Goal: Task Accomplishment & Management: Use online tool/utility

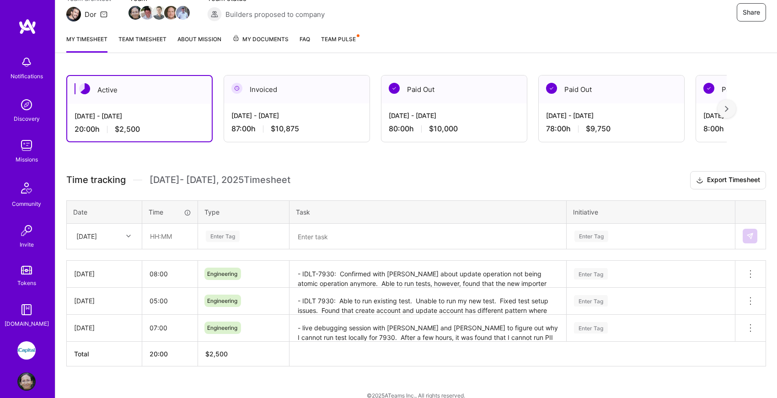
scroll to position [94, 0]
click at [123, 232] on div at bounding box center [130, 235] width 14 height 12
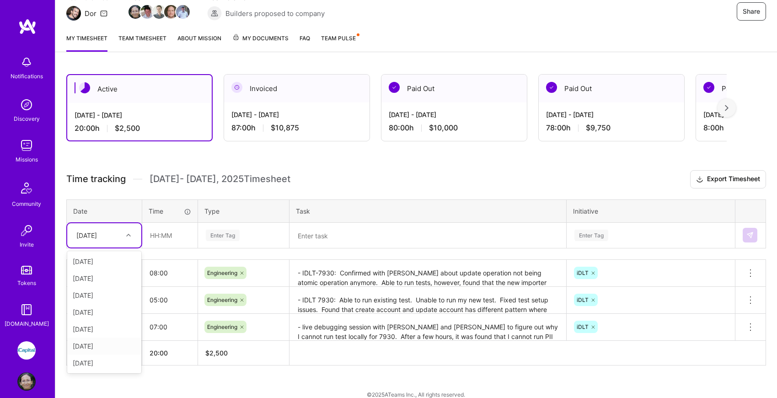
click at [106, 343] on div "[DATE]" at bounding box center [104, 345] width 74 height 17
click at [164, 240] on input "text" at bounding box center [170, 235] width 54 height 24
type input "08:00"
click at [232, 231] on div "Enter Tag" at bounding box center [223, 235] width 34 height 14
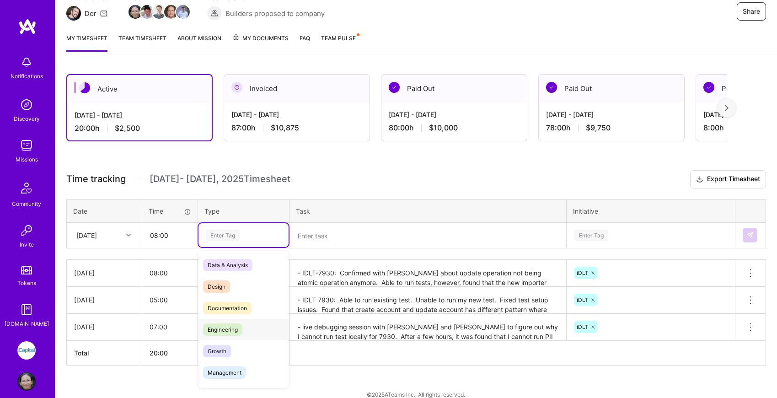
click at [233, 328] on span "Engineering" at bounding box center [222, 329] width 39 height 12
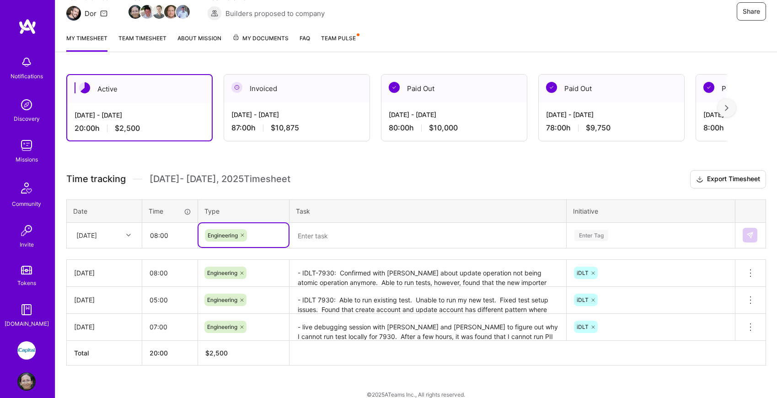
click at [353, 238] on textarea at bounding box center [427, 236] width 275 height 24
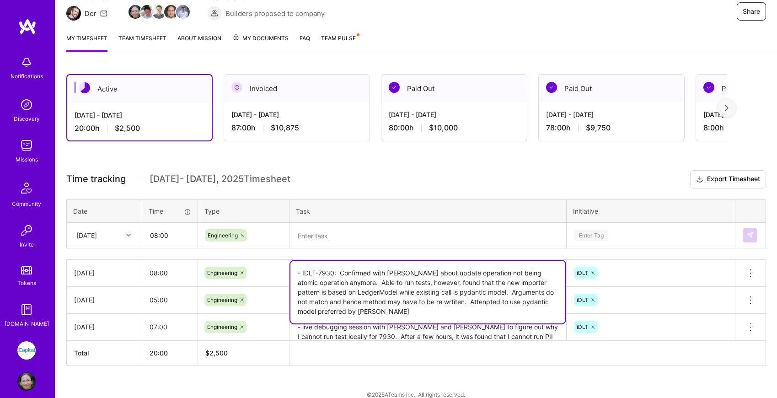
click at [361, 274] on textarea "- IDLT-7930: Confirmed with [PERSON_NAME] about update operation not being atom…" at bounding box center [427, 292] width 275 height 63
click at [352, 238] on textarea at bounding box center [427, 236] width 275 height 24
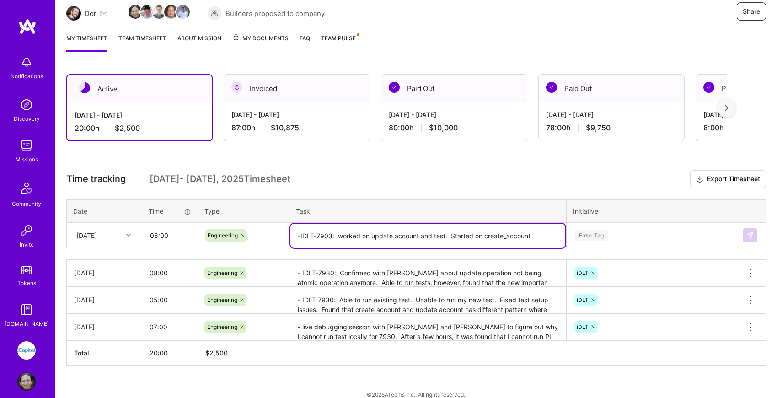
click at [507, 236] on textarea "-IDLT-7903: worked on update account and test. Started on create_account" at bounding box center [427, 236] width 275 height 24
type textarea "-IDLT-7903: worked on update account and test. Started on create account"
click at [596, 235] on div "Enter Tag" at bounding box center [650, 235] width 167 height 24
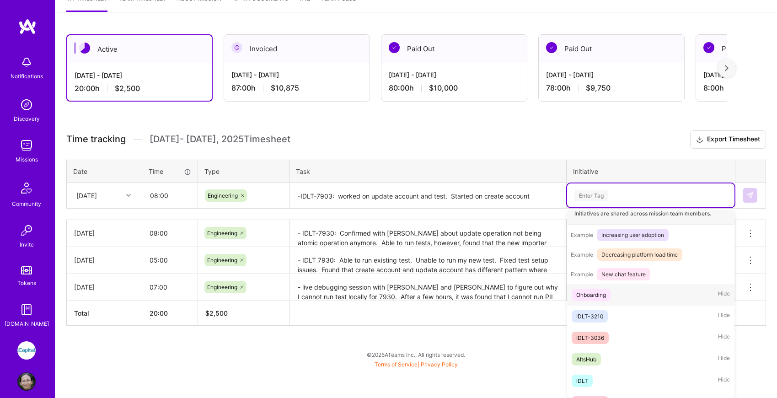
scroll to position [107, 0]
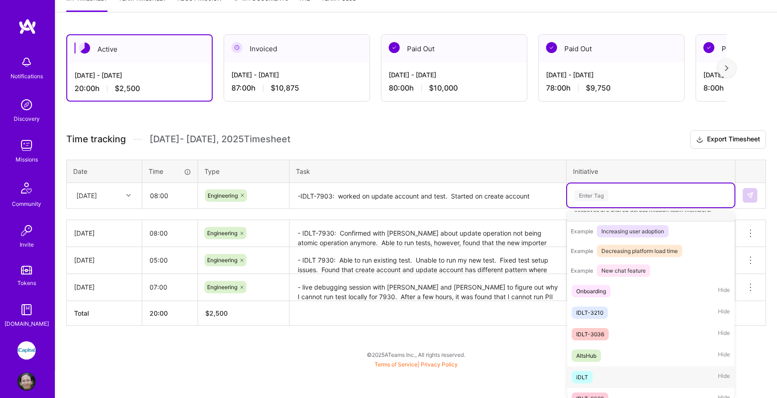
click at [605, 376] on div "iDLT Hide" at bounding box center [650, 376] width 167 height 21
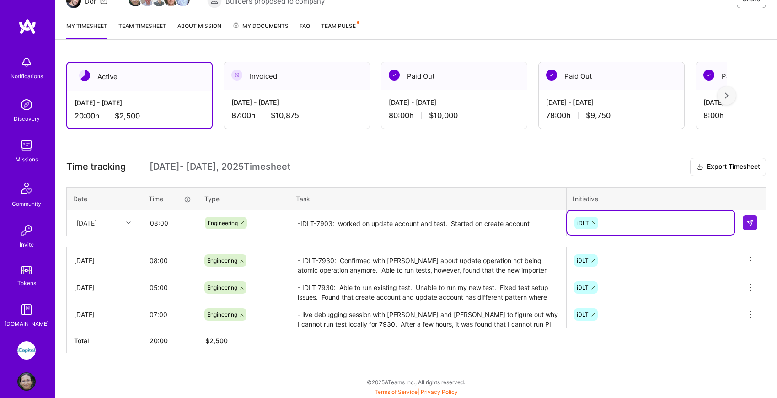
scroll to position [106, 0]
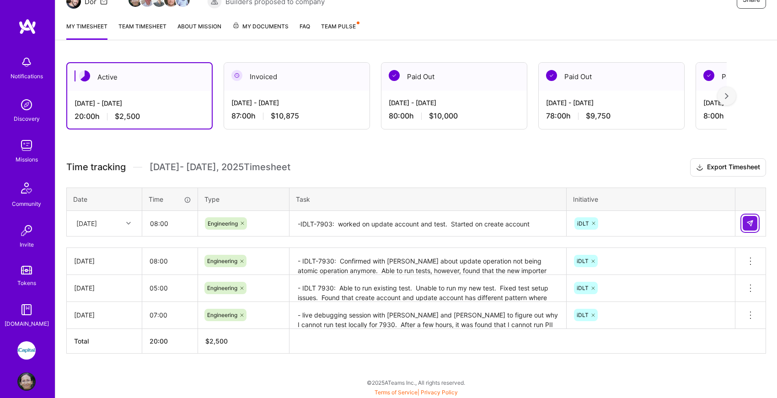
click at [747, 220] on img at bounding box center [749, 222] width 7 height 7
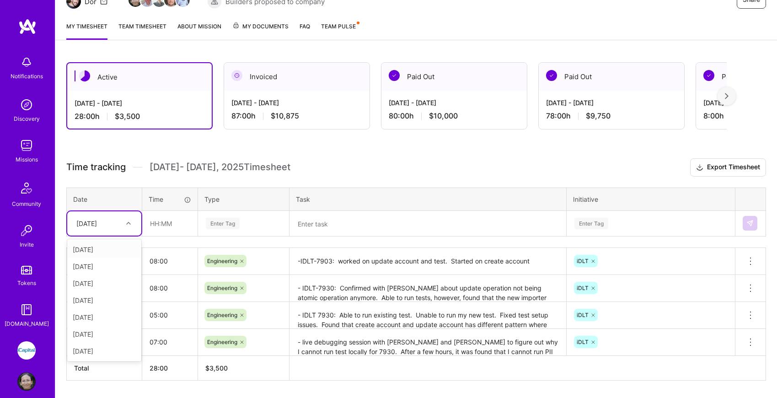
click at [97, 223] on div "[DATE]" at bounding box center [86, 224] width 21 height 10
click at [103, 331] on div "[DATE]" at bounding box center [104, 333] width 74 height 17
click at [160, 228] on input "text" at bounding box center [170, 223] width 54 height 24
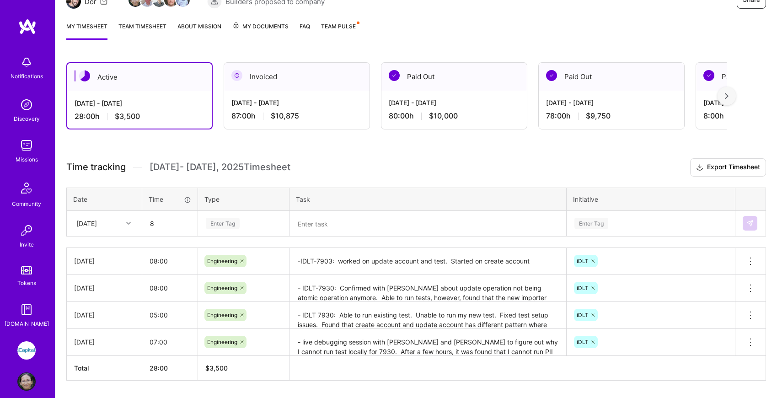
type input "08:00"
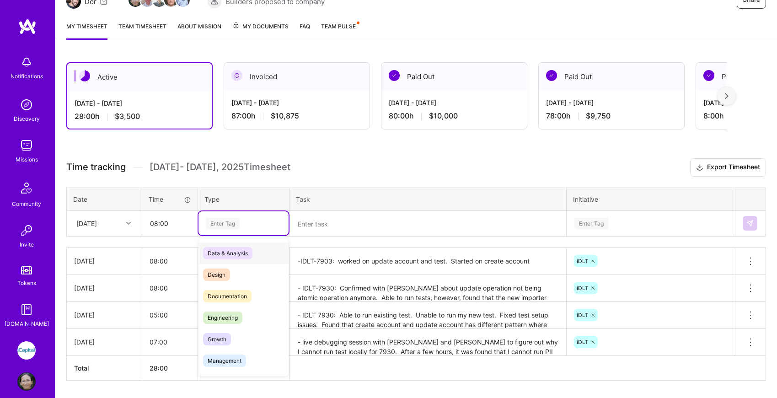
click at [226, 222] on div "Enter Tag" at bounding box center [223, 223] width 34 height 14
click at [235, 318] on span "Engineering" at bounding box center [222, 317] width 39 height 12
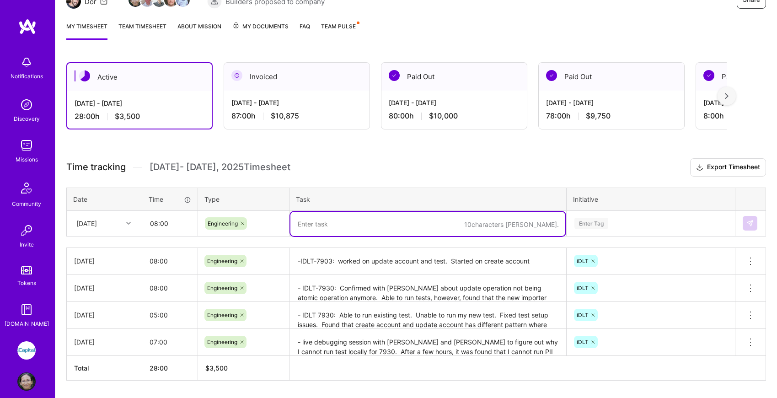
click at [334, 227] on textarea at bounding box center [427, 224] width 275 height 24
click at [372, 224] on textarea "IDLT-7903: Worked on craete account" at bounding box center [427, 224] width 275 height 24
click at [420, 225] on textarea "IDLT-7903: Worked on create account" at bounding box center [427, 224] width 275 height 24
click at [332, 225] on textarea "IDLT-7903: Worked on create account. Test failed. Need to implement crate conta…" at bounding box center [427, 224] width 275 height 24
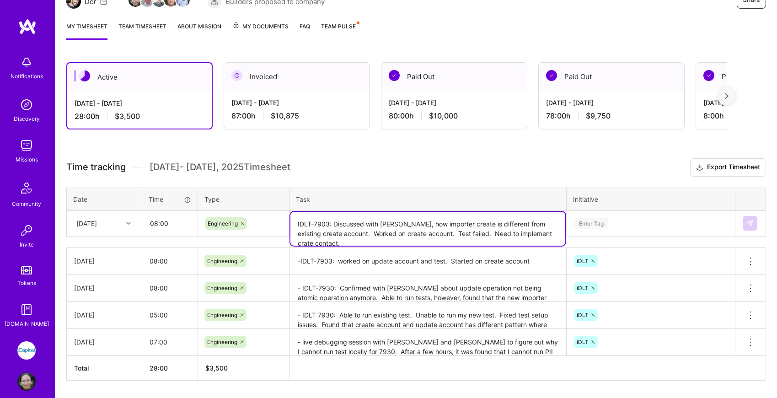
type textarea "IDLT-7903: Discussed with [PERSON_NAME], how importer create is different from …"
click at [632, 224] on div "Enter Tag" at bounding box center [650, 223] width 167 height 24
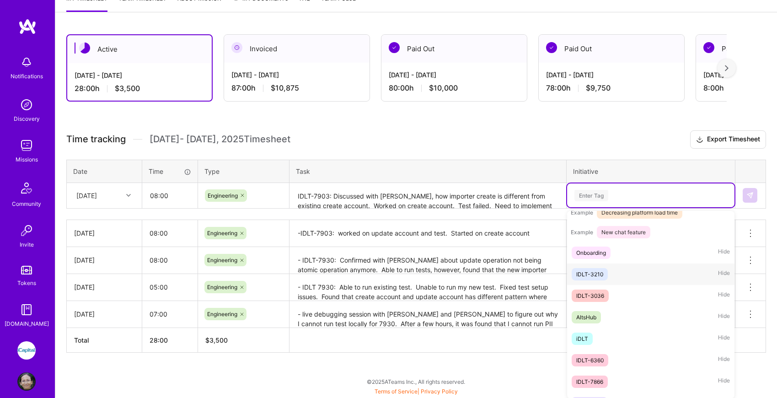
scroll to position [150, 0]
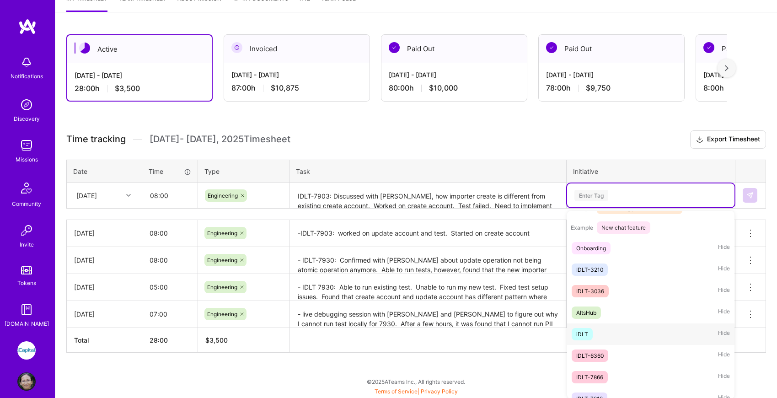
click at [607, 332] on div "iDLT Hide" at bounding box center [650, 333] width 167 height 21
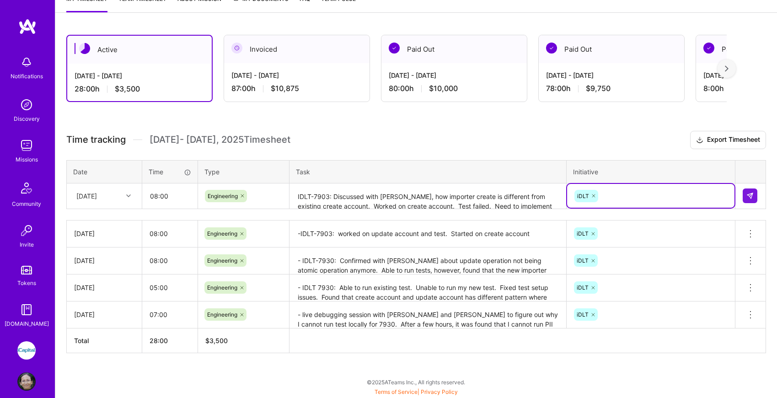
scroll to position [133, 0]
click at [747, 194] on img at bounding box center [749, 195] width 7 height 7
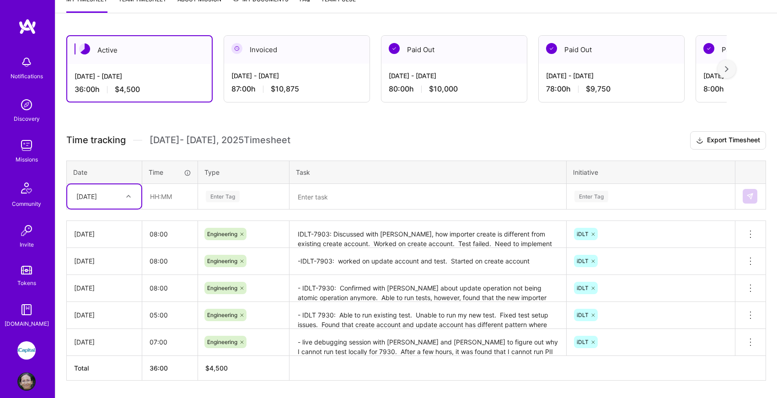
click at [478, 236] on textarea "IDLT-7903: Discussed with [PERSON_NAME], how importer create is different from …" at bounding box center [427, 234] width 275 height 25
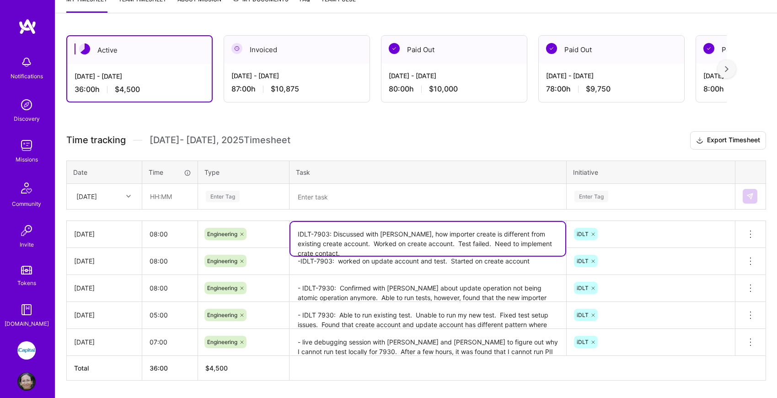
click at [515, 245] on textarea "IDLT-7903: Discussed with [PERSON_NAME], how importer create is different from …" at bounding box center [427, 239] width 275 height 34
click at [552, 243] on textarea "IDLT-7903: Discussed with [PERSON_NAME], how importer create is different from …" at bounding box center [427, 239] width 275 height 34
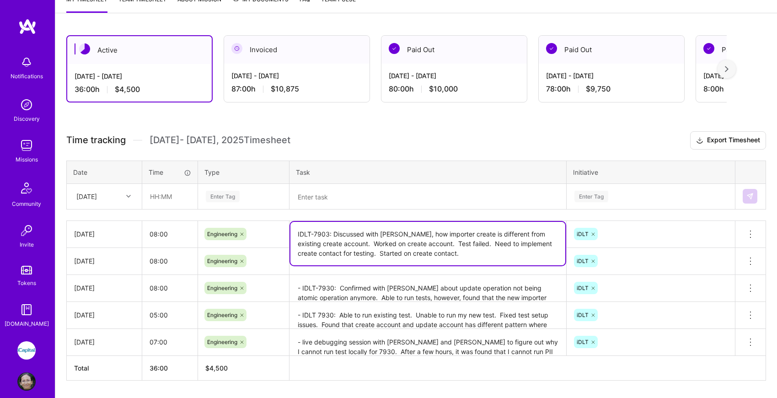
type textarea "IDLT-7903: Discussed with [PERSON_NAME], how importer create is different from …"
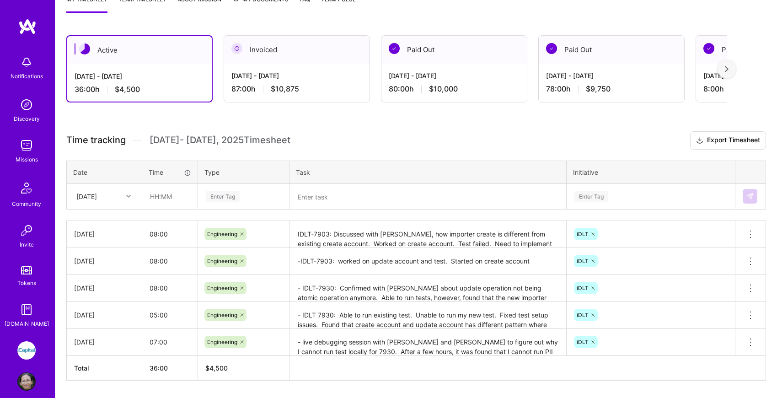
click at [484, 144] on h3 "Time tracking [DATE] - [DATE] Timesheet Export Timesheet" at bounding box center [415, 140] width 699 height 18
